Goal: Task Accomplishment & Management: Complete application form

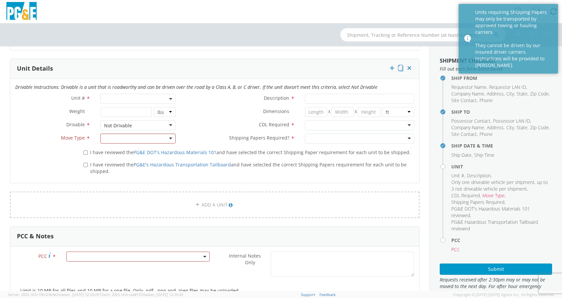
scroll to position [411, 0]
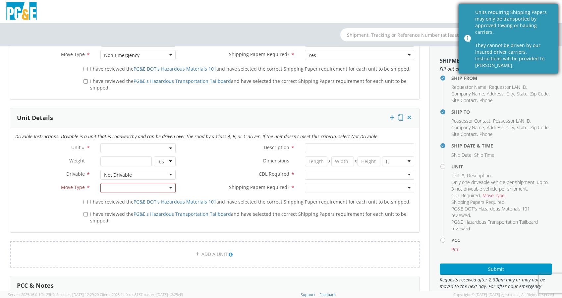
drag, startPoint x: 418, startPoint y: 10, endPoint x: 500, endPoint y: 5, distance: 82.0
click at [418, 9] on div at bounding box center [281, 11] width 562 height 23
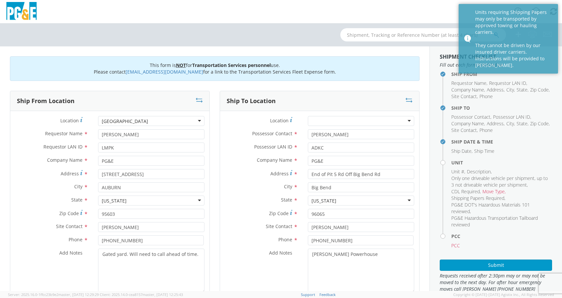
scroll to position [0, 0]
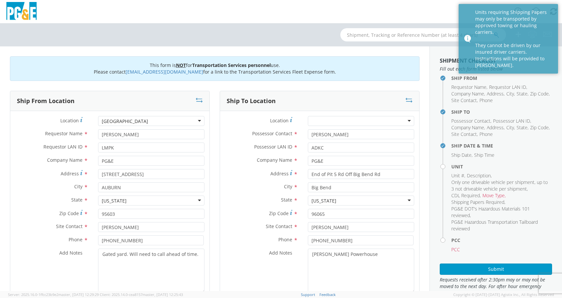
click at [220, 265] on div "Add Notes * [PERSON_NAME] Powerhouse" at bounding box center [319, 271] width 199 height 45
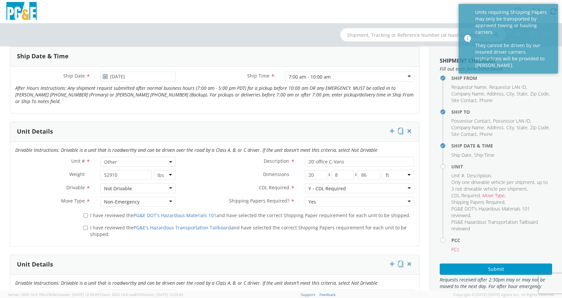
scroll to position [309, 0]
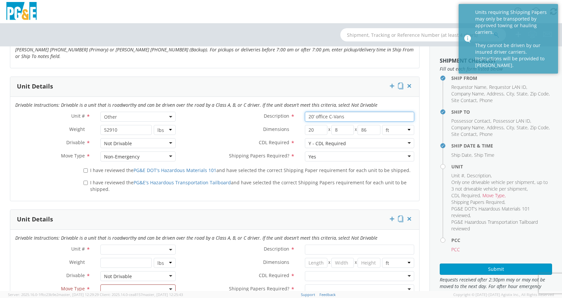
click at [348, 116] on input "20’ office C-Vans" at bounding box center [359, 117] width 109 height 10
drag, startPoint x: 348, startPoint y: 116, endPoint x: 352, endPoint y: 116, distance: 4.0
click at [349, 116] on input "20’ office C-Vans" at bounding box center [359, 117] width 109 height 10
click at [353, 119] on input "20’ office C-Vans" at bounding box center [359, 117] width 109 height 10
type input "20’ office C-Van"
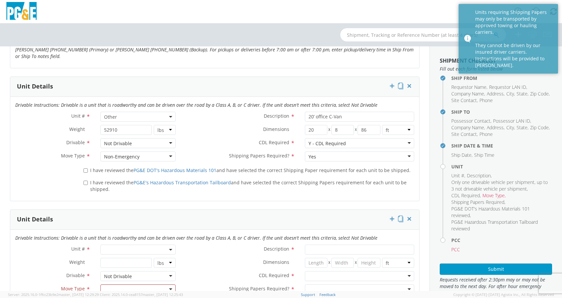
click at [317, 155] on div "Yes" at bounding box center [359, 156] width 109 height 10
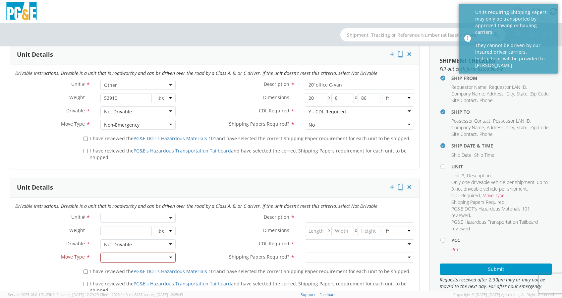
scroll to position [353, 0]
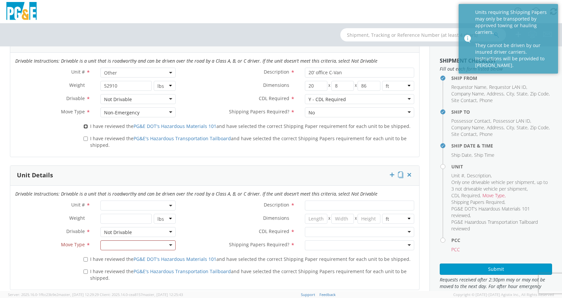
click at [84, 127] on input "I have reviewed the PG&E DOT's Hazardous Materials 101 and have selected the co…" at bounding box center [86, 126] width 4 height 4
checkbox input "true"
click at [84, 138] on input "I have reviewed the PG&E's Hazardous Transportation Tailboard and have selected…" at bounding box center [86, 139] width 4 height 4
checkbox input "true"
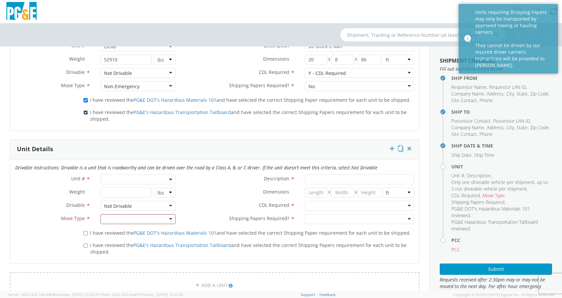
scroll to position [398, 0]
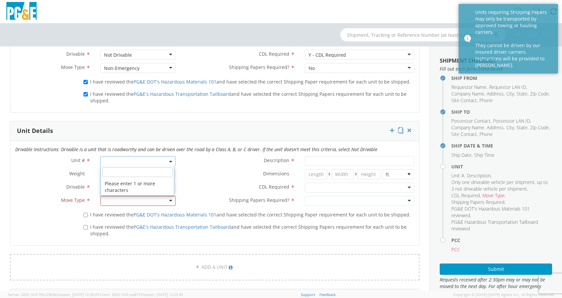
click at [169, 160] on b at bounding box center [170, 161] width 3 height 2
click at [406, 129] on icon at bounding box center [409, 130] width 7 height 7
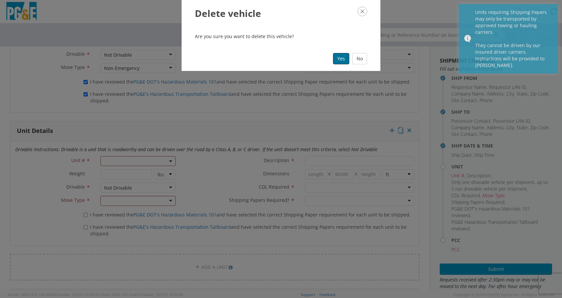
click at [346, 60] on button "Yes" at bounding box center [341, 58] width 16 height 11
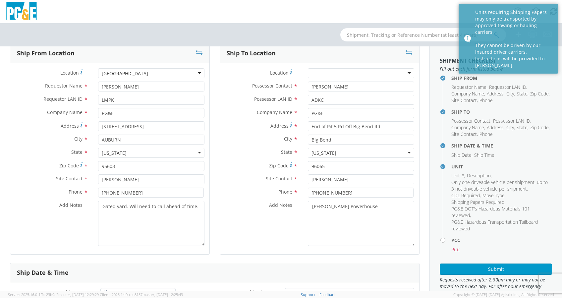
scroll to position [44, 0]
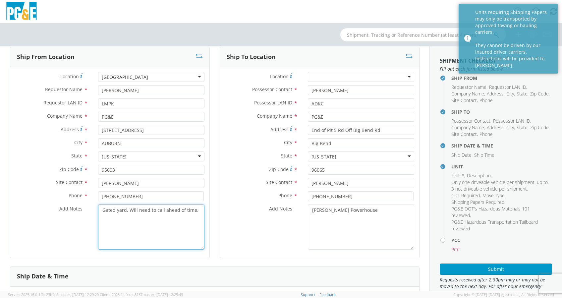
click at [114, 223] on textarea "Gated yard. Will need to call ahead of time." at bounding box center [151, 226] width 106 height 45
click at [194, 210] on textarea "Gated yard. Will need to call ahead of time." at bounding box center [151, 226] width 106 height 45
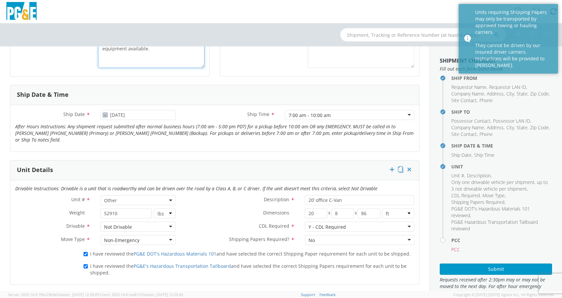
scroll to position [265, 0]
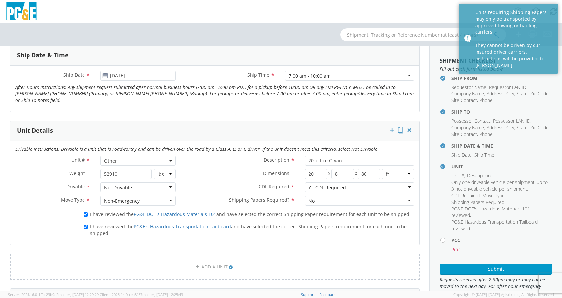
type textarea "Gated yard. Will need to call ahead of time. Must bring tilt flatbed tow truck.…"
click at [131, 174] on input "52910" at bounding box center [125, 174] width 51 height 10
click at [122, 176] on input "52910" at bounding box center [125, 174] width 51 height 10
click at [109, 172] on input "52910" at bounding box center [125, 174] width 51 height 10
click at [124, 175] on input "52910" at bounding box center [125, 174] width 51 height 10
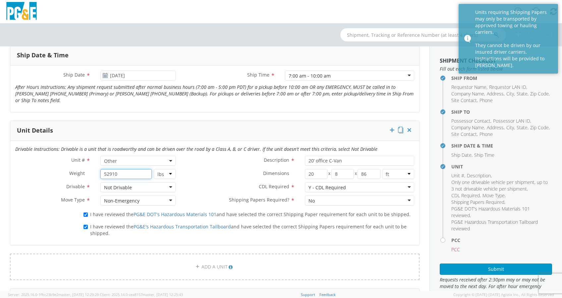
drag, startPoint x: 125, startPoint y: 174, endPoint x: 70, endPoint y: 168, distance: 56.0
click at [70, 169] on div "Weight * 52910 lbs kgs" at bounding box center [95, 174] width 170 height 10
click at [138, 172] on input "number" at bounding box center [125, 174] width 51 height 10
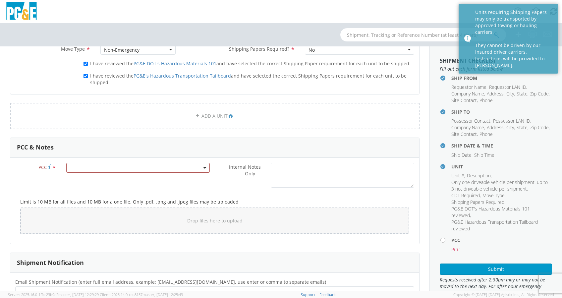
scroll to position [442, 0]
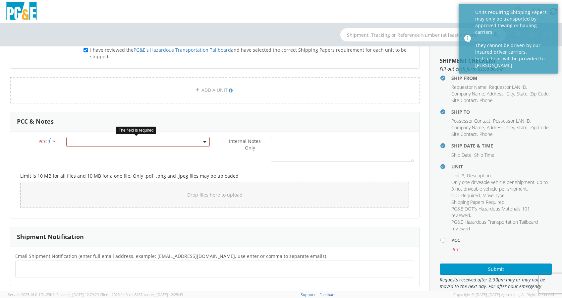
type input "5500"
click at [161, 141] on span at bounding box center [138, 142] width 144 height 10
click at [155, 149] on input "number" at bounding box center [137, 153] width 138 height 10
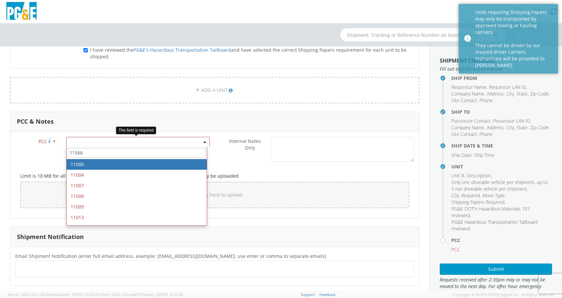
click at [88, 151] on input "11566" at bounding box center [137, 153] width 138 height 10
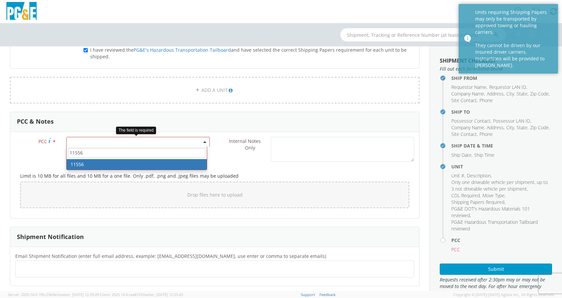
type input "11556"
select select "11556"
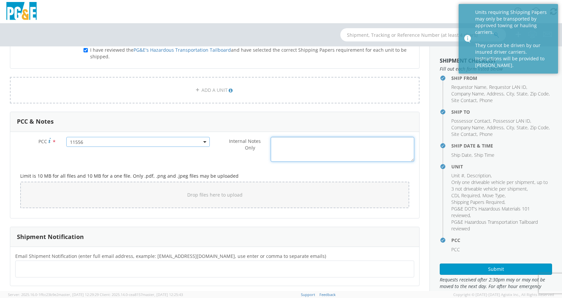
click at [307, 147] on textarea "Internal Notes Only *" at bounding box center [343, 149] width 144 height 25
click at [164, 269] on ul at bounding box center [214, 268] width 393 height 11
type input "[EMAIL_ADDRESS][DOMAIN_NAME]"
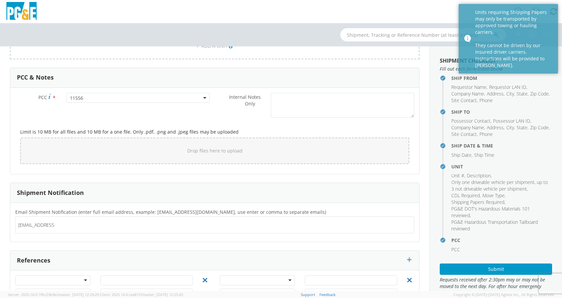
scroll to position [509, 0]
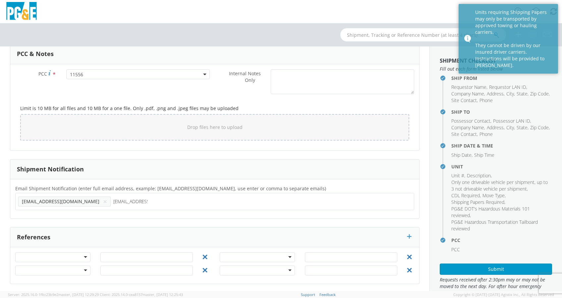
type input "[EMAIL_ADDRESS][DOMAIN_NAME]"
click at [156, 207] on div "[EMAIL_ADDRESS][DOMAIN_NAME] × [EMAIL_ADDRESS][DOMAIN_NAME] ×" at bounding box center [214, 201] width 399 height 17
type input "[EMAIL_ADDRESS][DOMAIN_NAME]"
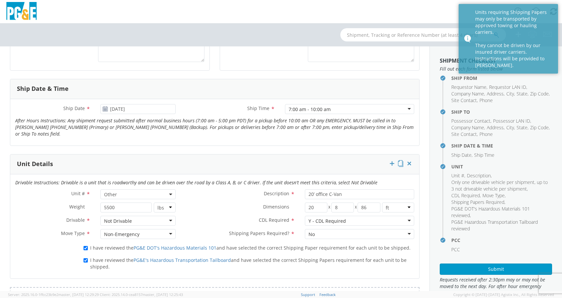
scroll to position [244, 0]
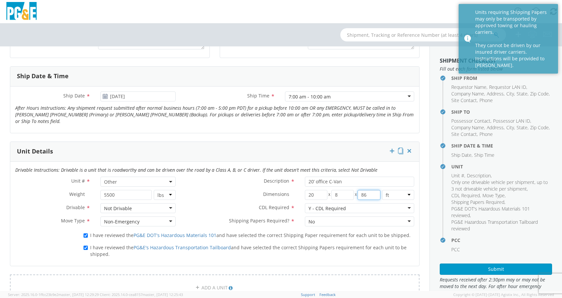
click at [358, 195] on input "86" at bounding box center [369, 195] width 23 height 10
click at [364, 193] on input "86" at bounding box center [369, 195] width 23 height 10
drag, startPoint x: 364, startPoint y: 192, endPoint x: 353, endPoint y: 195, distance: 11.0
click at [358, 195] on input "86" at bounding box center [369, 195] width 23 height 10
type input "8"
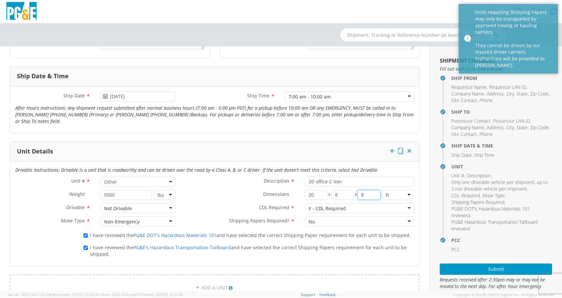
click at [367, 194] on input "8" at bounding box center [369, 195] width 23 height 10
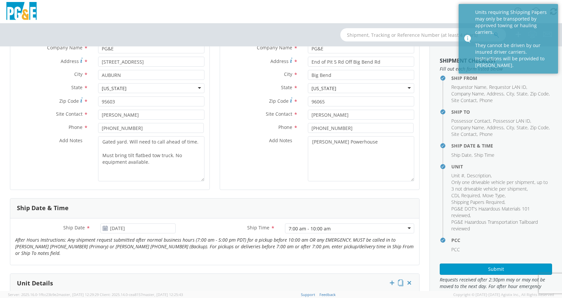
scroll to position [112, 0]
type input "9"
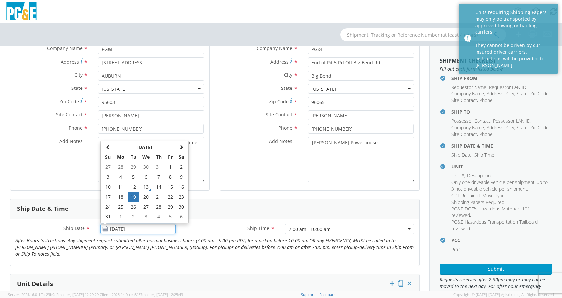
click at [144, 229] on input "[DATE]" at bounding box center [137, 229] width 75 height 10
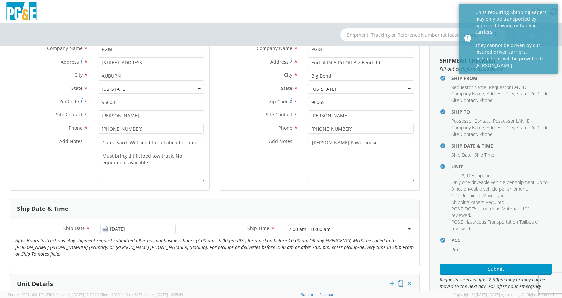
click at [212, 227] on label "Ship Time *" at bounding box center [230, 228] width 99 height 9
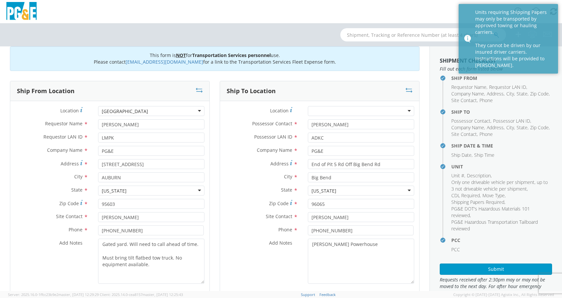
scroll to position [0, 0]
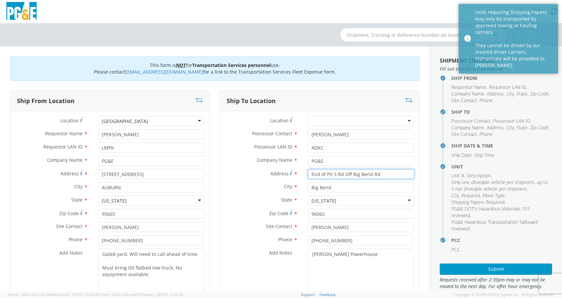
click at [380, 174] on input "End of Pit 5 Rd Off Big Bend Rd" at bounding box center [361, 174] width 106 height 10
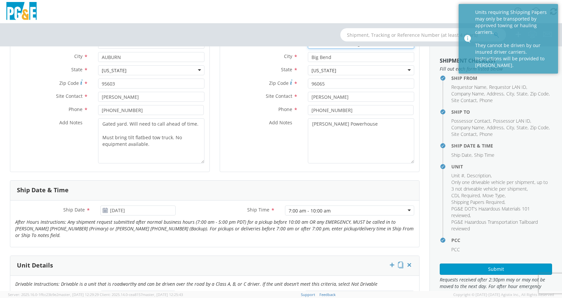
scroll to position [133, 0]
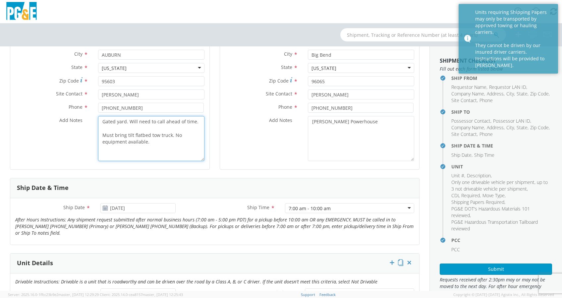
click at [166, 142] on textarea "Gated yard. Will need to call ahead of time. Must bring tilt flatbed tow truck.…" at bounding box center [151, 138] width 106 height 45
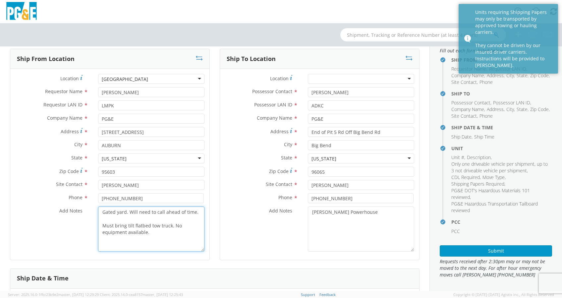
scroll to position [24, 0]
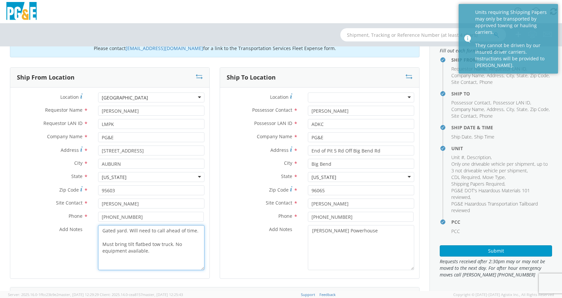
click at [168, 256] on textarea "Gated yard. Will need to call ahead of time. Must bring tilt flatbed tow truck.…" at bounding box center [151, 247] width 106 height 45
click at [170, 250] on textarea "Gated yard. Will need to call ahead of time. Must bring tilt flatbed tow truck.…" at bounding box center [151, 247] width 106 height 45
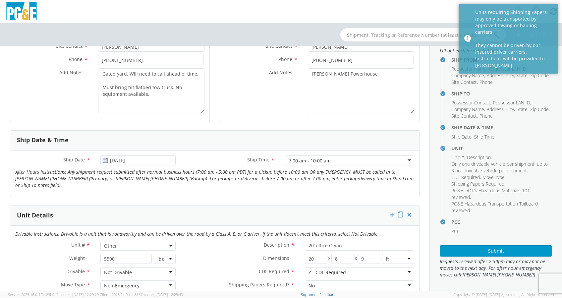
scroll to position [244, 0]
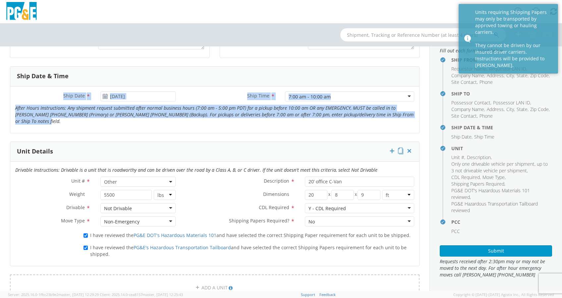
drag, startPoint x: 367, startPoint y: 119, endPoint x: 55, endPoint y: 101, distance: 312.4
click at [55, 101] on div "Ship Date * [DATE] Ship Time * 7:00 am - 10:00 am 7:00 am - 10:00 am Any Time 7…" at bounding box center [214, 109] width 409 height 36
drag, startPoint x: 55, startPoint y: 101, endPoint x: 61, endPoint y: 131, distance: 30.5
click at [61, 131] on div "Ship Date * [DATE] Ship Time * 7:00 am - 10:00 am 7:00 am - 10:00 am Any Time 7…" at bounding box center [214, 109] width 409 height 46
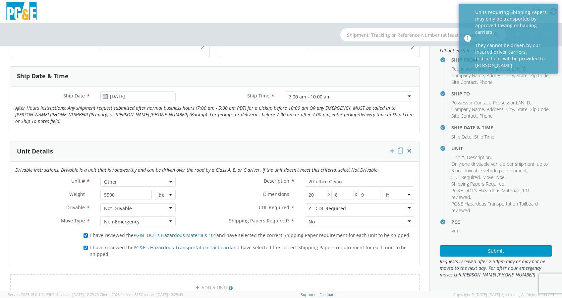
click at [223, 149] on div "Unit Details" at bounding box center [214, 152] width 409 height 20
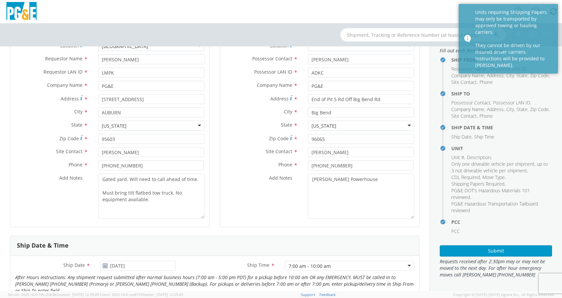
scroll to position [0, 0]
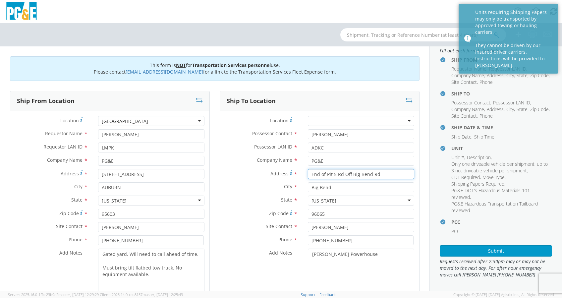
click at [388, 176] on input "End of Pit 5 Rd Off Big Bend Rd" at bounding box center [361, 174] width 106 height 10
click at [382, 256] on textarea "[PERSON_NAME] Powerhouse" at bounding box center [361, 271] width 106 height 45
click at [364, 256] on textarea "[PERSON_NAME] Powerhouse" at bounding box center [361, 271] width 106 height 45
click at [147, 274] on textarea "Gated yard. Will need to call ahead of time. Must bring tilt flatbed tow truck.…" at bounding box center [151, 271] width 106 height 45
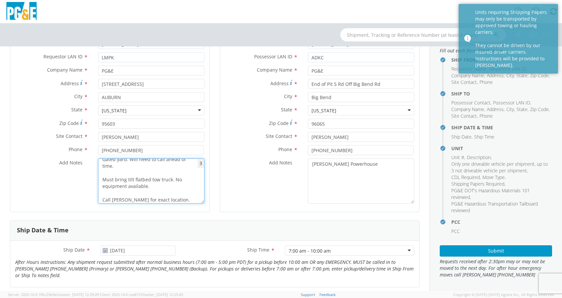
scroll to position [11, 0]
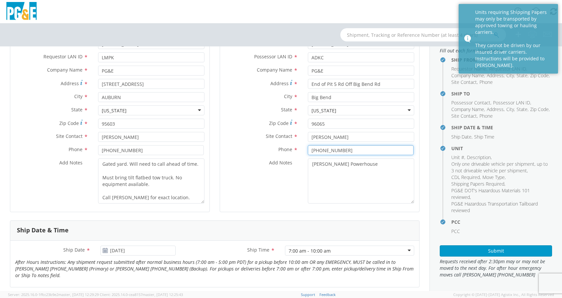
drag, startPoint x: 347, startPoint y: 151, endPoint x: 276, endPoint y: 151, distance: 71.6
click at [276, 151] on div "Phone * [PHONE_NUMBER]" at bounding box center [319, 150] width 199 height 10
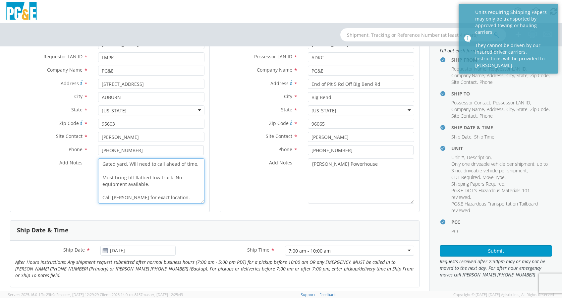
click at [154, 198] on textarea "Gated yard. Will need to call ahead of time. Must bring tilt flatbed tow truck.…" at bounding box center [151, 180] width 106 height 45
paste textarea "91"
click at [111, 198] on textarea "Gated yard. Will need to call ahead of time. Must bring tilt flatbed tow truck.…" at bounding box center [151, 180] width 106 height 45
click at [100, 191] on textarea "Gated yard. Will need to call ahead of time. Must bring tilt flatbed tow truck.…" at bounding box center [151, 180] width 106 height 45
click at [101, 171] on textarea "Gated yard. Will need to call ahead of time. Must bring tilt flatbed tow truck.…" at bounding box center [151, 180] width 106 height 45
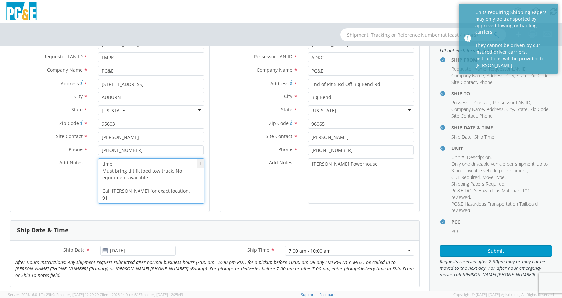
scroll to position [7, 0]
click at [99, 191] on textarea "Gated yard. Will need to call ahead of time. Must bring tilt flatbed tow truck.…" at bounding box center [151, 180] width 106 height 45
click at [121, 194] on textarea "Gated yard. Will need to call ahead of time. Must bring tilt flatbed tow truck.…" at bounding box center [151, 180] width 106 height 45
drag, startPoint x: 100, startPoint y: 196, endPoint x: 95, endPoint y: 195, distance: 5.0
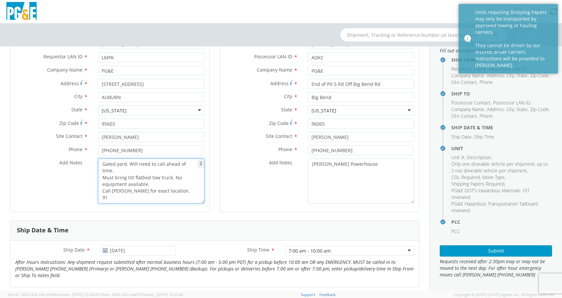
click at [95, 195] on div "Gated yard. Will need to call ahead of time. Must bring tilt flatbed tow truck.…" at bounding box center [151, 180] width 116 height 45
paste textarea "6-"
click at [134, 202] on textarea "Gated yard. Will need to call ahead of time. Must bring tilt flatbed tow truck.…" at bounding box center [151, 180] width 106 height 45
click at [101, 176] on textarea "Gated yard. Will need to call ahead of time. Must bring tilt flatbed tow truck.…" at bounding box center [151, 180] width 106 height 45
drag, startPoint x: 155, startPoint y: 164, endPoint x: 129, endPoint y: 165, distance: 26.2
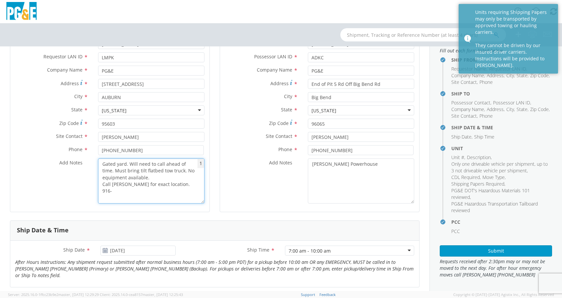
click at [129, 165] on textarea "Gated yard. Will need to call ahead of time. Must bring tilt flatbed tow truck.…" at bounding box center [151, 180] width 106 height 45
click at [100, 184] on textarea "Gated yard. Call ahead of time. Must bring tilt flatbed tow truck. No equipment…" at bounding box center [151, 180] width 106 height 45
click at [140, 189] on textarea "Gated yard. Call ahead of time. Must bring tilt flatbed tow truck. No equipment…" at bounding box center [151, 180] width 106 height 45
paste textarea "[PHONE_NUMBER]"
type textarea "Gated yard. Call ahead of time. Must bring tilt flatbed tow truck. No equipment…"
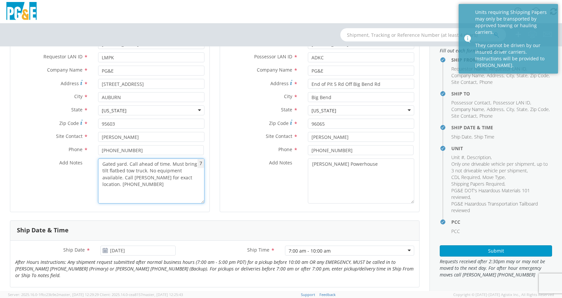
click at [180, 190] on textarea "Gated yard. Call ahead of time. Must bring tilt flatbed tow truck. No equipment…" at bounding box center [151, 180] width 106 height 45
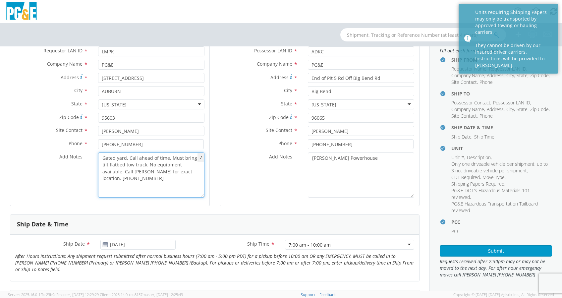
scroll to position [90, 0]
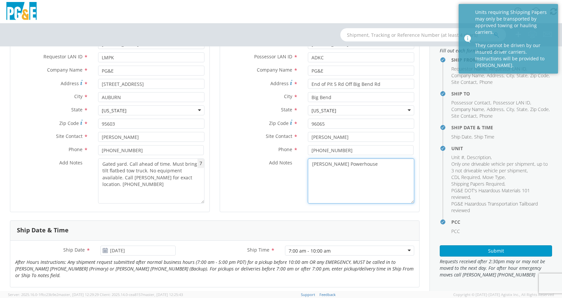
click at [387, 167] on textarea "[PERSON_NAME] Powerhouse" at bounding box center [361, 180] width 106 height 45
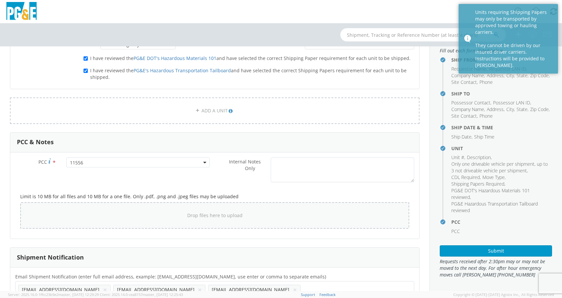
scroll to position [333, 0]
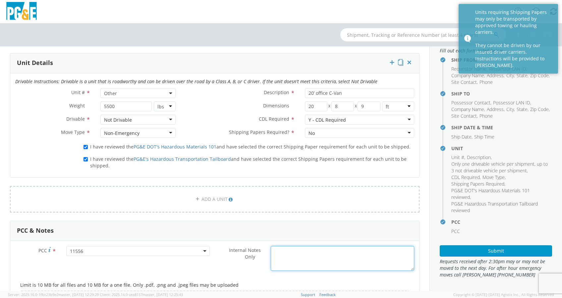
click at [325, 252] on textarea "Internal Notes Only *" at bounding box center [343, 258] width 144 height 25
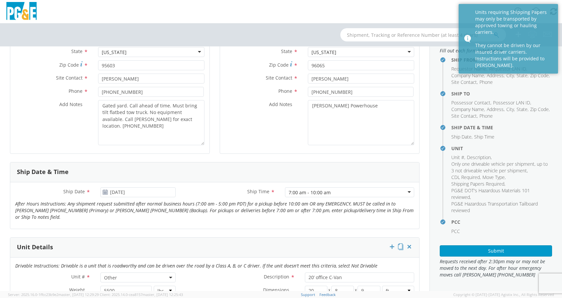
scroll to position [112, 0]
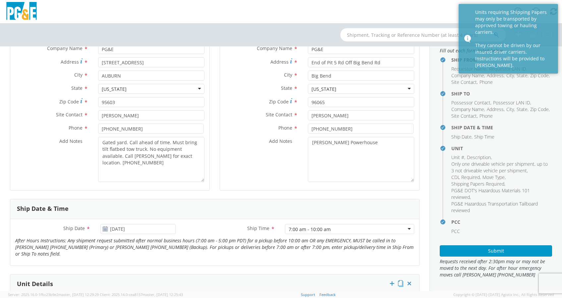
click at [233, 199] on div "Ship Date & Time" at bounding box center [214, 209] width 409 height 20
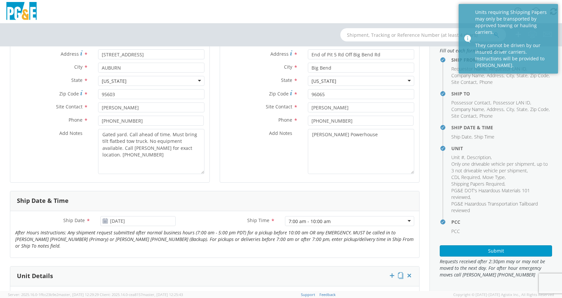
scroll to position [177, 0]
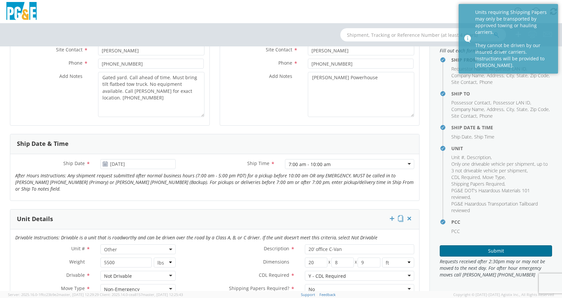
click at [496, 251] on button "Submit" at bounding box center [496, 250] width 112 height 11
